Goal: Find specific page/section: Find specific page/section

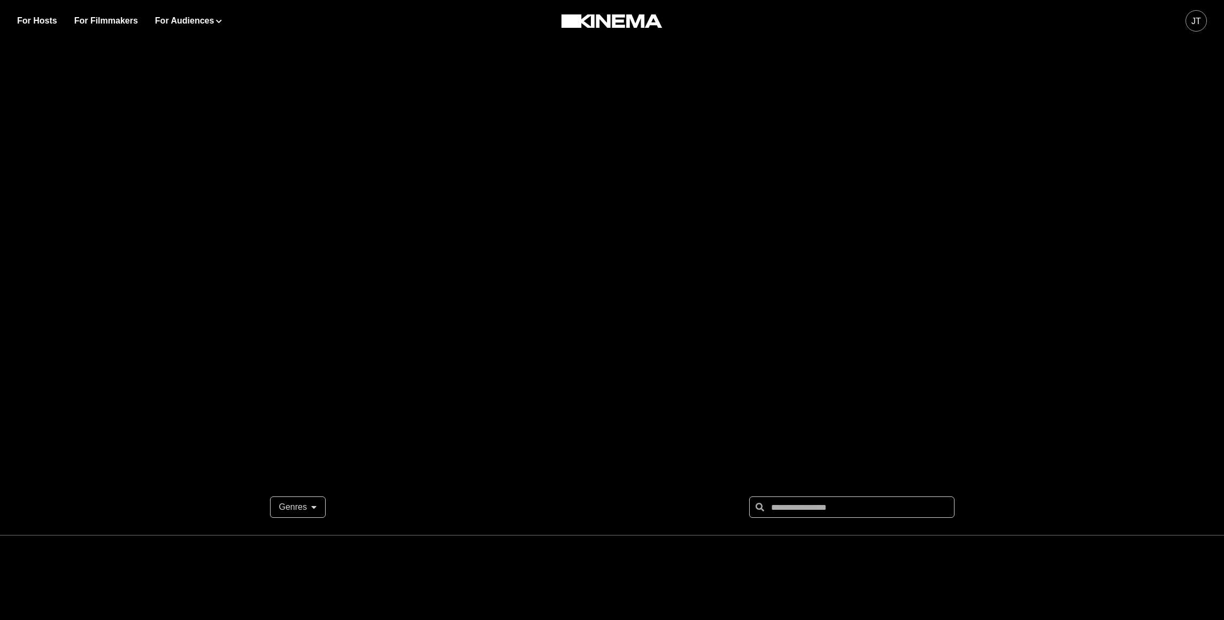
click at [1190, 29] on div "JT" at bounding box center [1196, 20] width 21 height 21
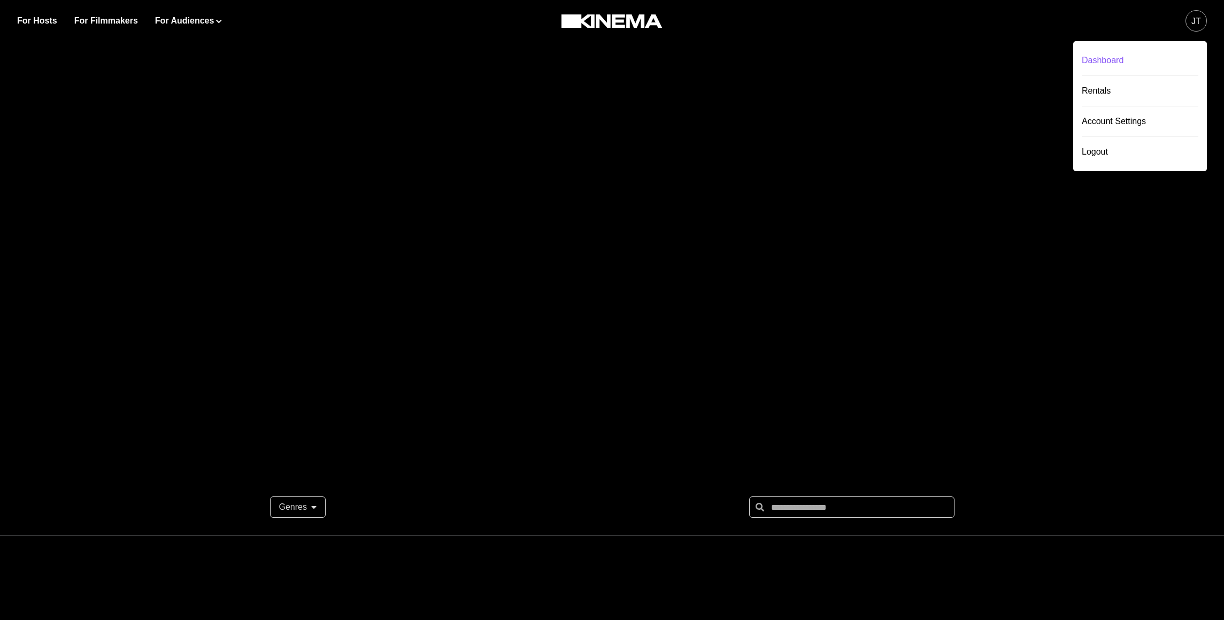
click at [1151, 60] on div "Dashboard" at bounding box center [1140, 60] width 117 height 30
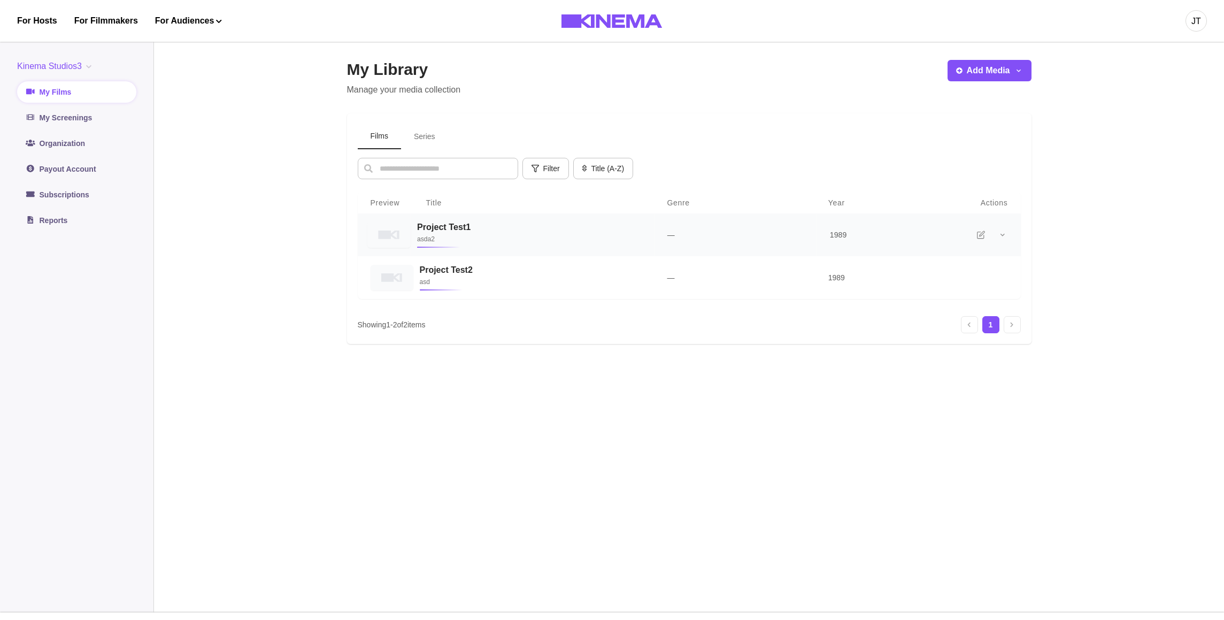
click at [528, 224] on h3 "Project Test1" at bounding box center [529, 227] width 224 height 10
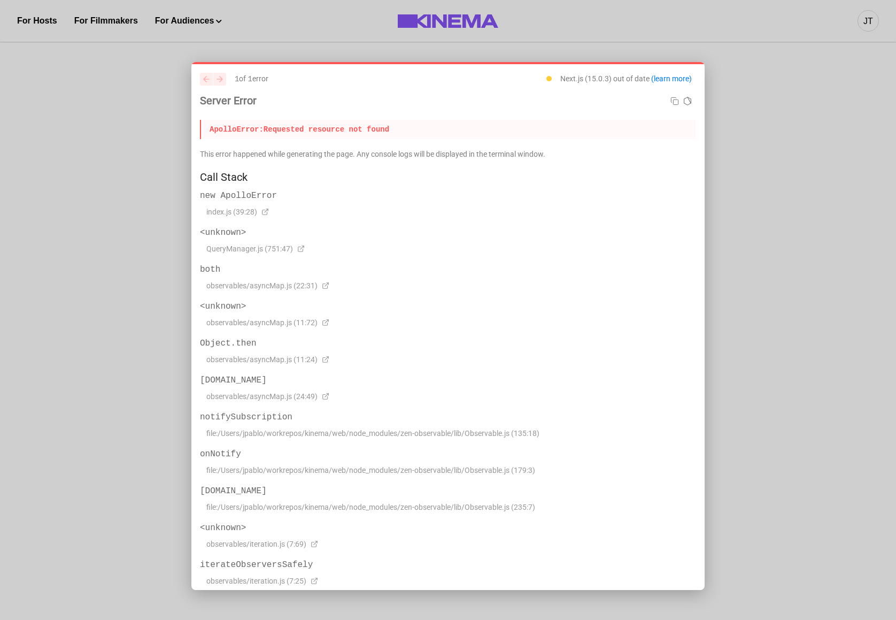
click at [811, 131] on div at bounding box center [448, 310] width 896 height 620
